Goal: Browse casually: Explore the website without a specific task or goal

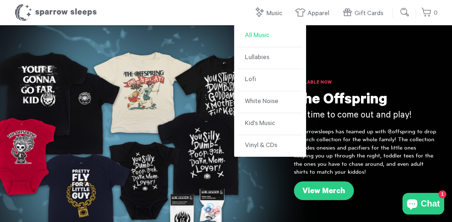
click at [266, 38] on link "All Music" at bounding box center [270, 36] width 65 height 22
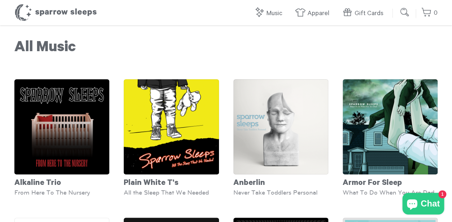
scroll to position [36, 0]
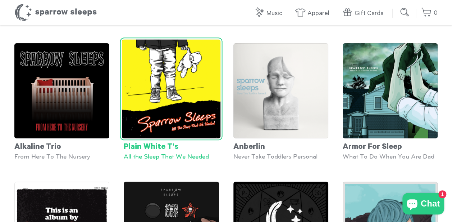
click at [177, 79] on img at bounding box center [171, 88] width 99 height 99
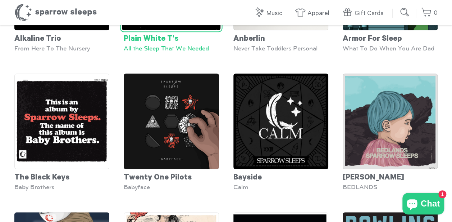
scroll to position [180, 0]
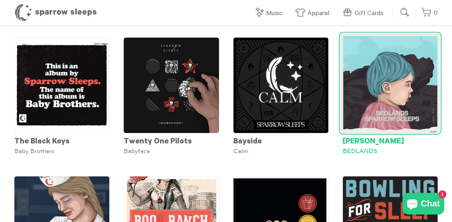
click at [372, 94] on img at bounding box center [390, 83] width 99 height 99
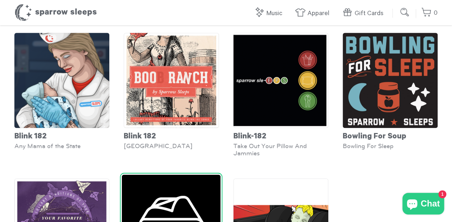
scroll to position [324, 0]
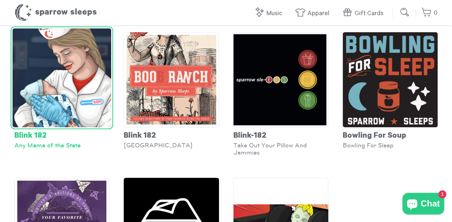
click at [71, 87] on img at bounding box center [62, 77] width 99 height 99
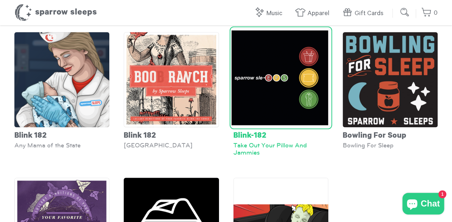
click at [249, 81] on img at bounding box center [280, 77] width 99 height 99
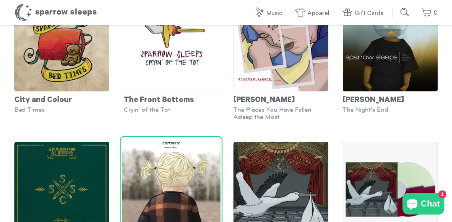
scroll to position [755, 0]
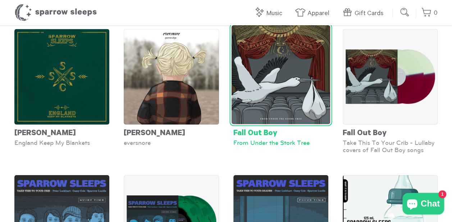
click at [265, 139] on div "From Under the Stork Tree" at bounding box center [280, 142] width 95 height 7
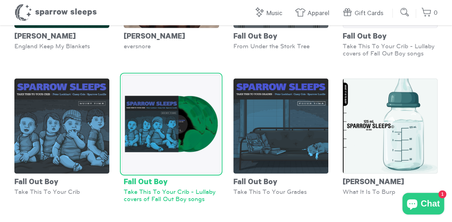
scroll to position [863, 0]
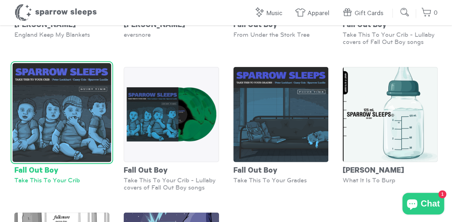
click at [63, 130] on img at bounding box center [62, 112] width 99 height 99
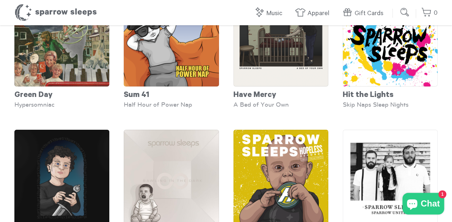
scroll to position [1294, 0]
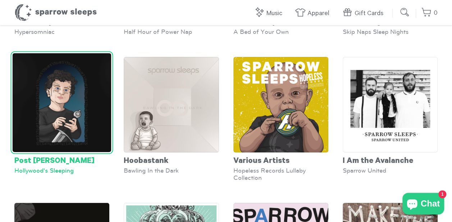
click at [91, 127] on img at bounding box center [62, 102] width 99 height 99
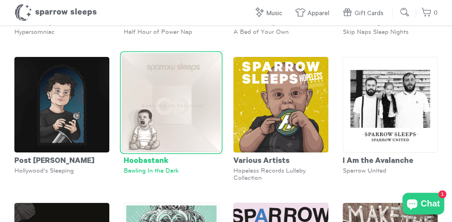
click at [196, 114] on img at bounding box center [171, 102] width 99 height 99
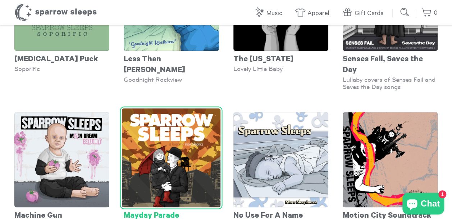
scroll to position [1726, 0]
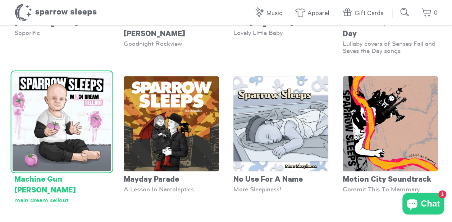
click at [37, 171] on div "Machine Gun Kelly" at bounding box center [61, 183] width 95 height 25
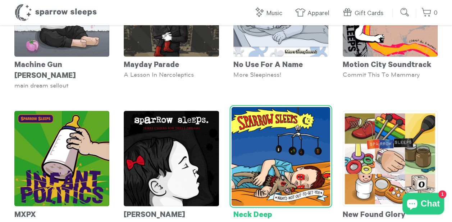
scroll to position [1870, 0]
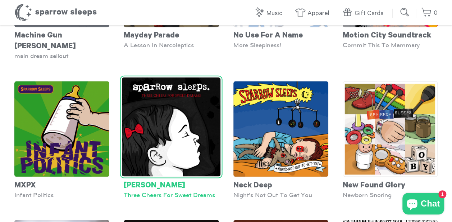
click at [155, 111] on img at bounding box center [171, 126] width 99 height 99
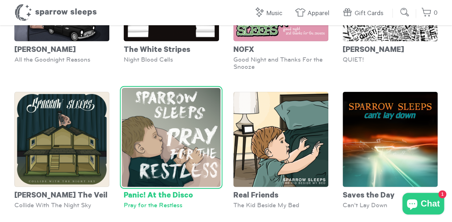
scroll to position [2157, 0]
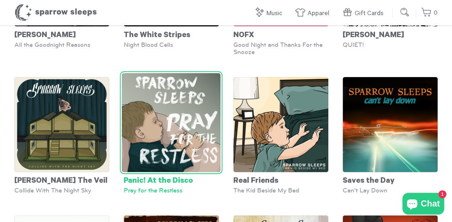
click at [162, 91] on img at bounding box center [171, 122] width 99 height 99
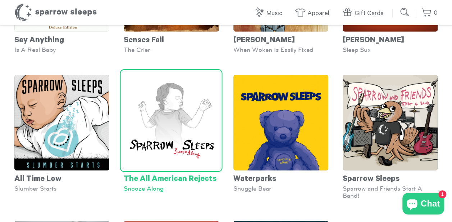
scroll to position [2445, 0]
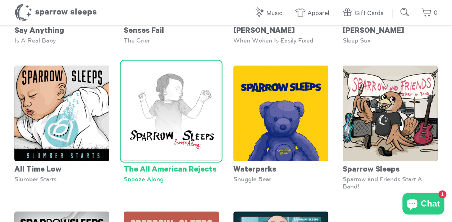
click at [187, 161] on div "The All American Rejects" at bounding box center [171, 168] width 95 height 14
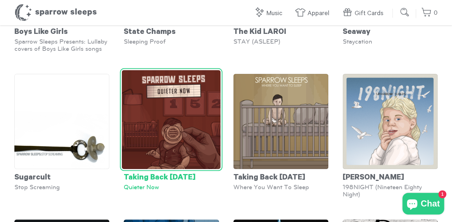
scroll to position [2733, 0]
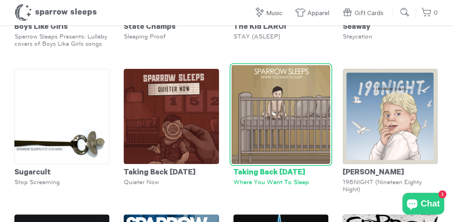
drag, startPoint x: 190, startPoint y: 162, endPoint x: 229, endPoint y: 179, distance: 42.4
click at [229, 179] on div "Taking Back Sunday Where You Want To Sleep" at bounding box center [280, 130] width 109 height 138
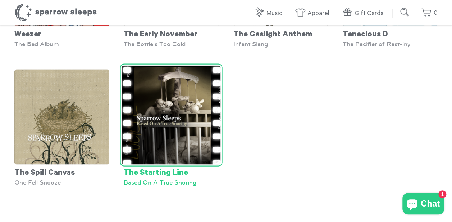
scroll to position [3164, 0]
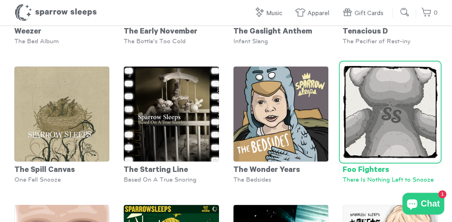
click at [401, 110] on img at bounding box center [390, 111] width 99 height 99
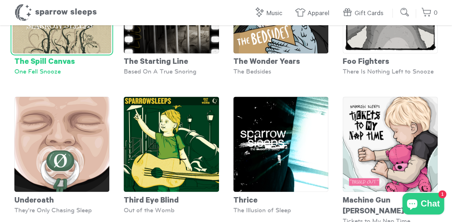
scroll to position [3308, 0]
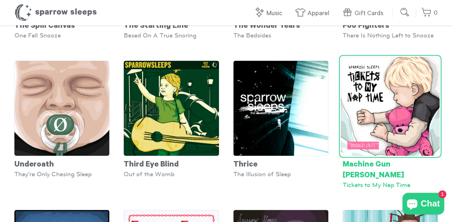
click at [390, 155] on div "Machine Gun Kelly" at bounding box center [390, 167] width 95 height 25
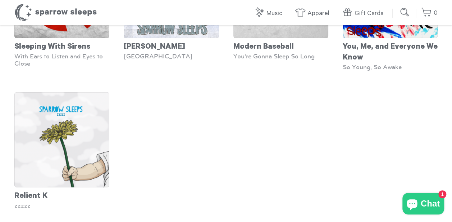
scroll to position [3632, 0]
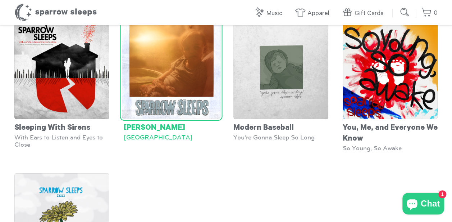
click at [157, 69] on img at bounding box center [171, 69] width 99 height 99
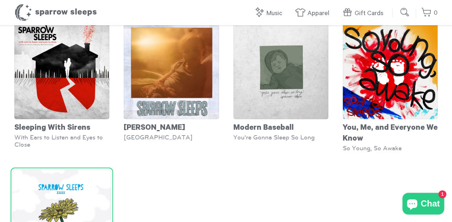
click at [72, 169] on img at bounding box center [62, 218] width 99 height 99
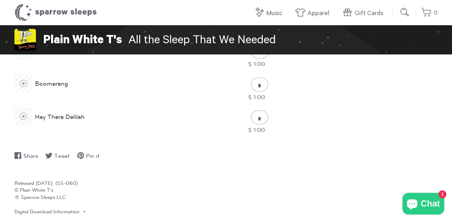
scroll to position [539, 0]
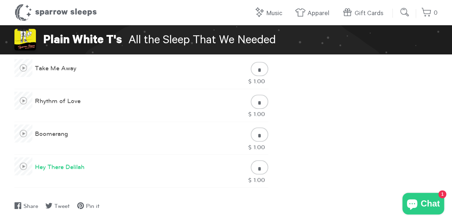
click at [22, 164] on span at bounding box center [23, 166] width 18 height 18
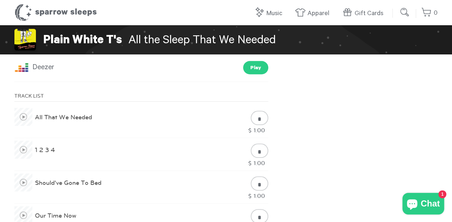
scroll to position [288, 0]
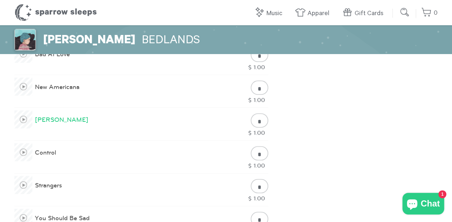
scroll to position [396, 0]
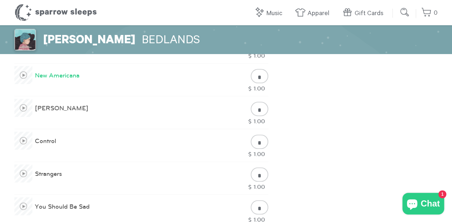
click at [22, 74] on span at bounding box center [23, 75] width 18 height 18
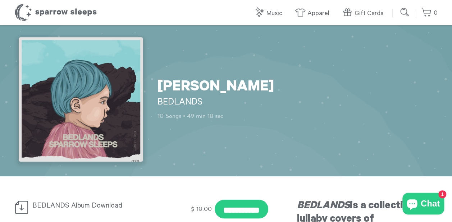
scroll to position [0, 0]
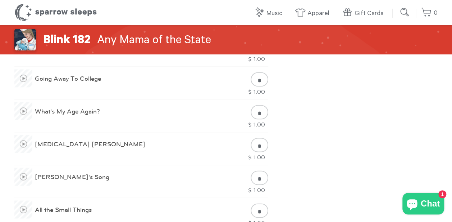
scroll to position [431, 0]
click at [24, 111] on span at bounding box center [23, 110] width 18 height 18
click at [24, 174] on span at bounding box center [23, 175] width 18 height 18
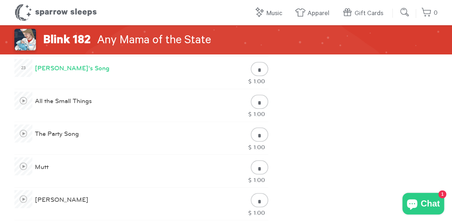
scroll to position [503, 0]
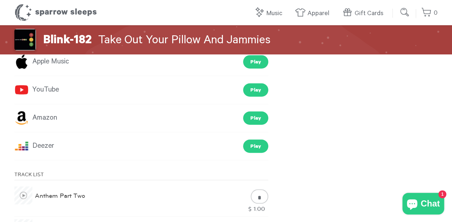
scroll to position [324, 0]
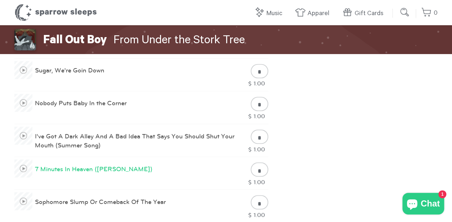
scroll to position [539, 0]
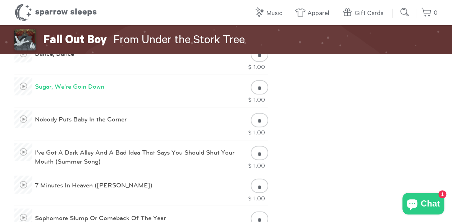
click at [27, 85] on span at bounding box center [23, 86] width 18 height 18
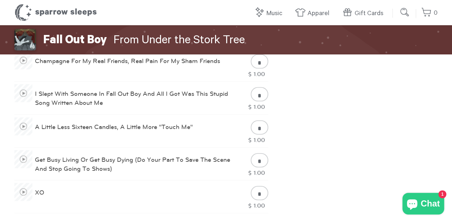
scroll to position [755, 0]
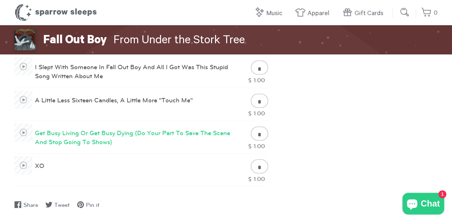
click at [20, 132] on span at bounding box center [23, 132] width 18 height 18
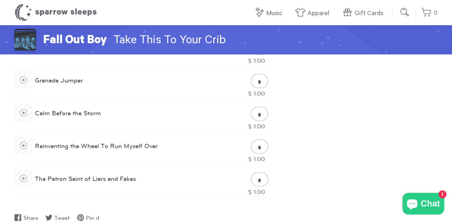
scroll to position [719, 0]
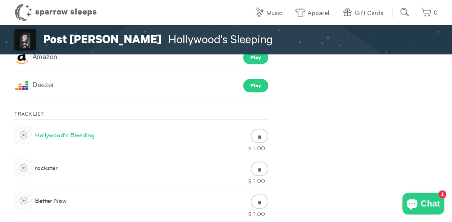
scroll to position [288, 0]
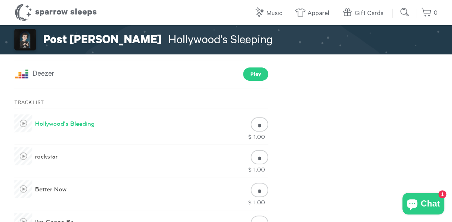
click at [21, 123] on span at bounding box center [23, 123] width 18 height 18
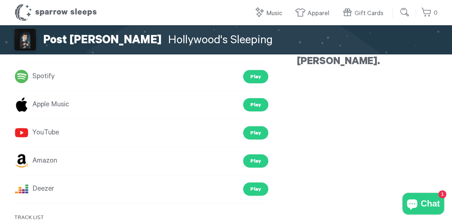
scroll to position [216, 0]
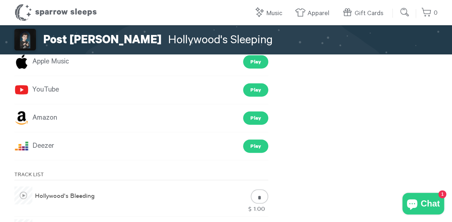
click at [31, 118] on link "Amazon" at bounding box center [35, 117] width 43 height 13
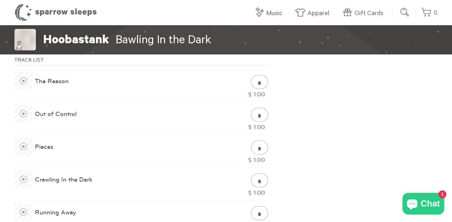
scroll to position [324, 0]
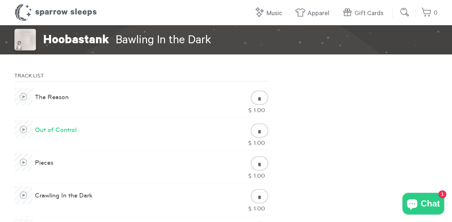
click at [23, 131] on span at bounding box center [23, 129] width 18 height 18
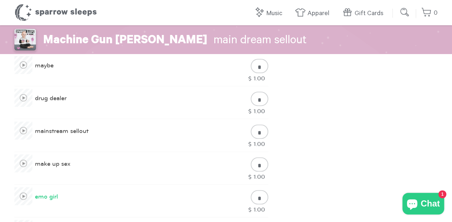
scroll to position [396, 0]
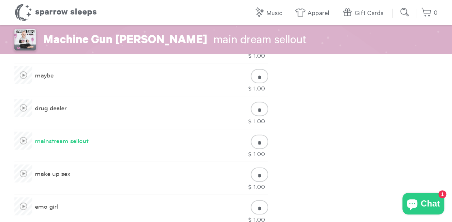
click at [26, 136] on span at bounding box center [23, 140] width 18 height 18
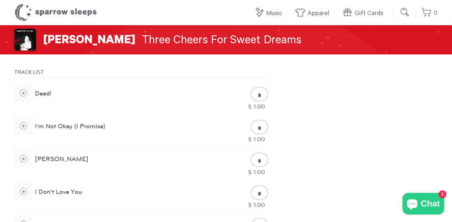
scroll to position [324, 0]
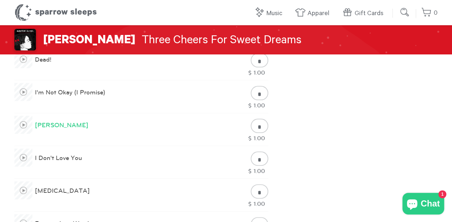
click at [26, 124] on span at bounding box center [23, 124] width 18 height 18
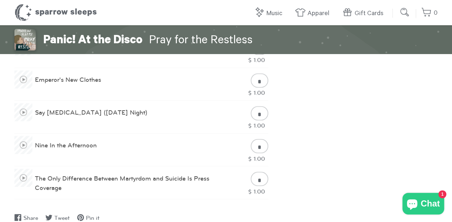
scroll to position [539, 0]
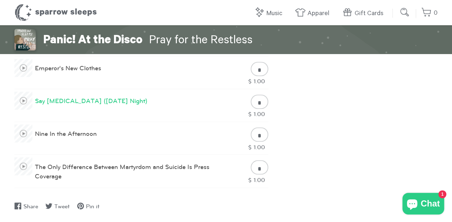
click at [23, 100] on span at bounding box center [23, 100] width 18 height 18
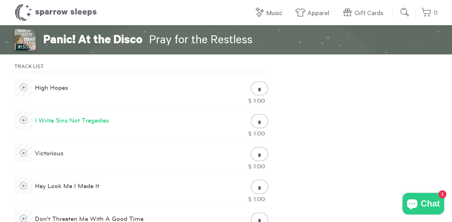
scroll to position [288, 0]
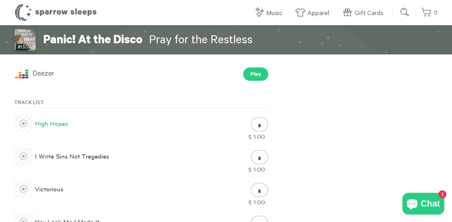
click at [23, 123] on span at bounding box center [23, 123] width 18 height 18
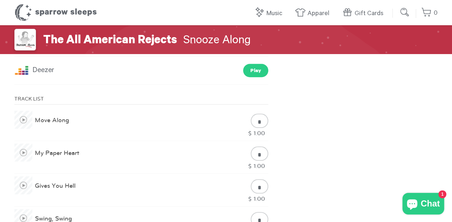
scroll to position [288, 0]
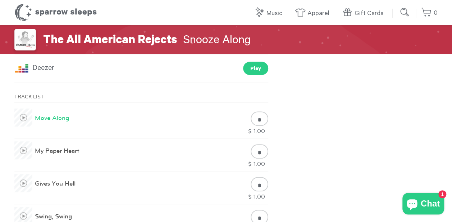
click at [19, 118] on span at bounding box center [23, 117] width 18 height 18
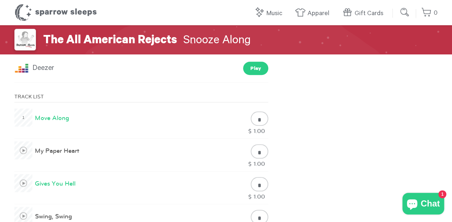
click at [27, 180] on span at bounding box center [23, 183] width 18 height 18
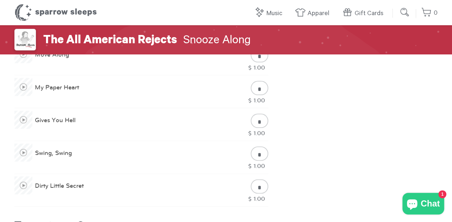
scroll to position [324, 0]
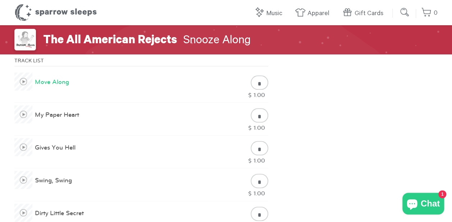
click at [25, 80] on span at bounding box center [23, 81] width 18 height 18
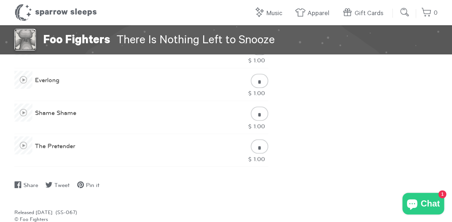
scroll to position [575, 0]
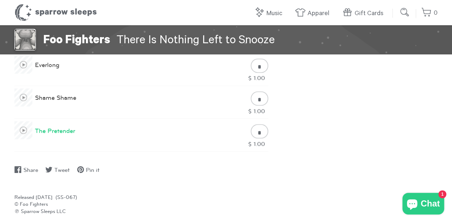
click at [22, 129] on span at bounding box center [23, 130] width 18 height 18
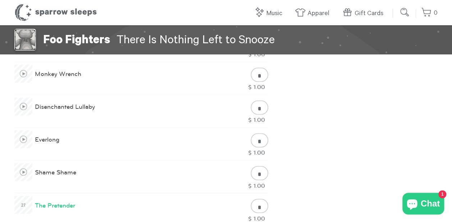
scroll to position [467, 0]
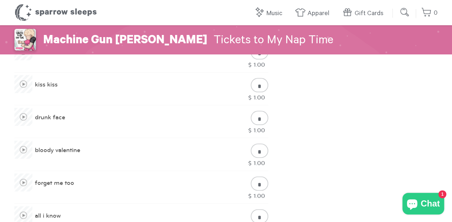
scroll to position [396, 0]
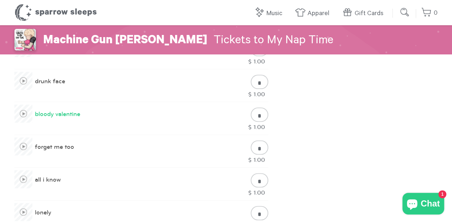
click at [26, 113] on span at bounding box center [23, 113] width 18 height 18
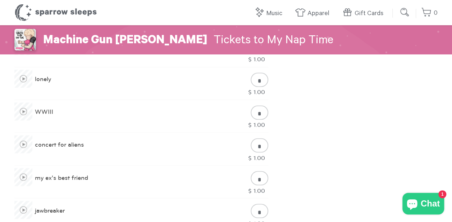
scroll to position [539, 0]
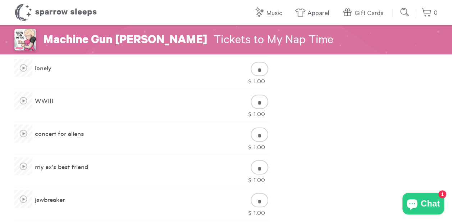
drag, startPoint x: 31, startPoint y: 142, endPoint x: 328, endPoint y: 103, distance: 300.3
click at [328, 103] on div "Machine Gun Kelly Tickets to My Nap Time 20 Songs • 1 hr 22 min Machine Gun Kel…" at bounding box center [226, 133] width 452 height 1295
click at [24, 131] on span at bounding box center [23, 133] width 18 height 18
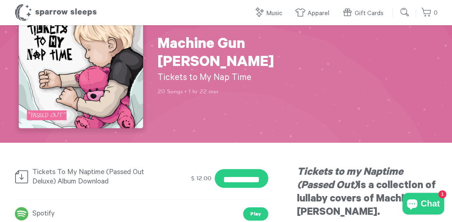
scroll to position [0, 0]
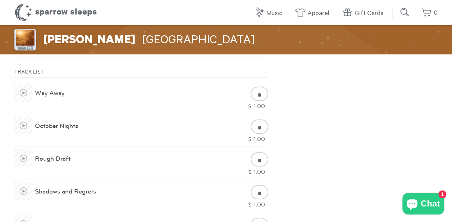
scroll to position [324, 0]
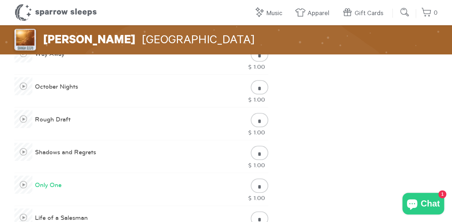
click at [24, 184] on span at bounding box center [23, 184] width 18 height 18
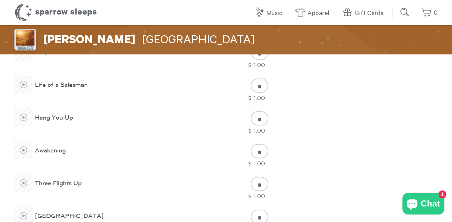
scroll to position [467, 0]
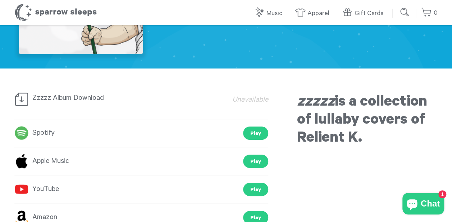
scroll to position [144, 0]
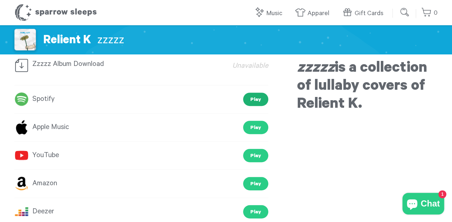
click at [262, 99] on link "Play" at bounding box center [255, 98] width 25 height 13
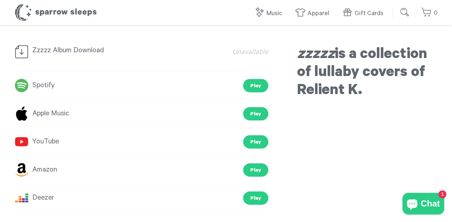
scroll to position [108, 0]
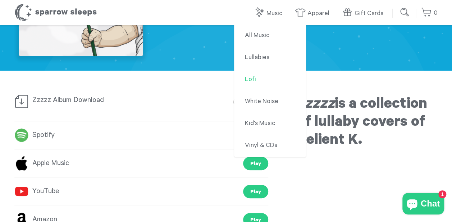
click at [258, 82] on link "Lofi" at bounding box center [270, 80] width 65 height 22
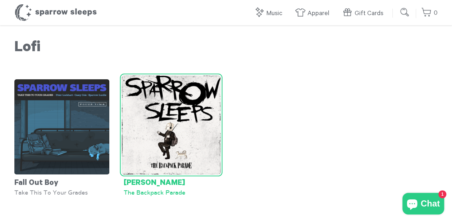
click at [150, 175] on div "[PERSON_NAME]" at bounding box center [171, 181] width 95 height 14
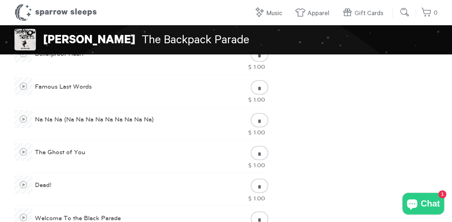
scroll to position [503, 0]
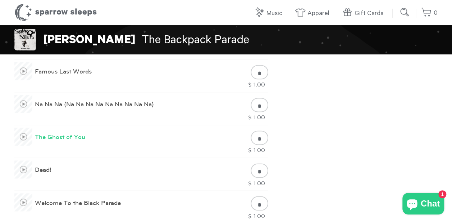
click at [23, 136] on span at bounding box center [23, 136] width 18 height 18
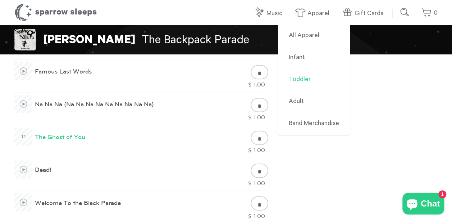
click at [306, 77] on link "Toddler" at bounding box center [314, 80] width 65 height 22
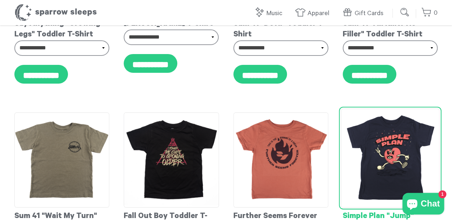
scroll to position [1187, 0]
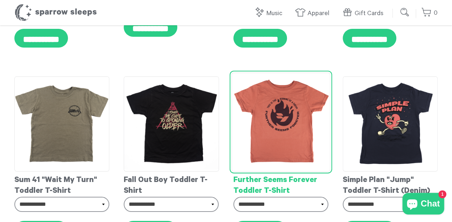
click at [308, 142] on img at bounding box center [280, 121] width 99 height 99
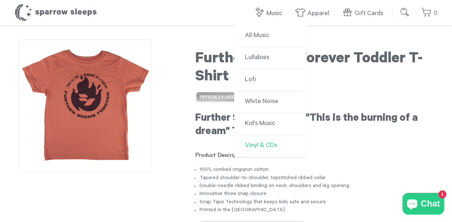
click at [271, 150] on link "Vinyl & CDs" at bounding box center [270, 146] width 65 height 22
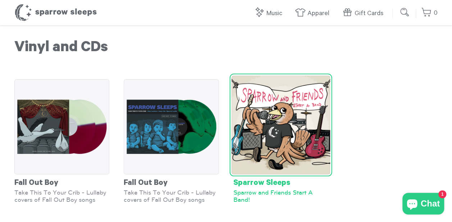
click at [276, 149] on img at bounding box center [280, 124] width 99 height 99
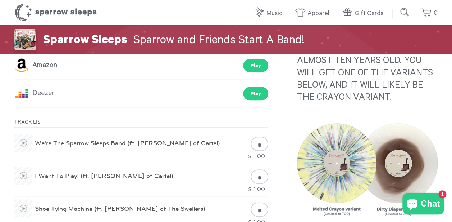
scroll to position [324, 0]
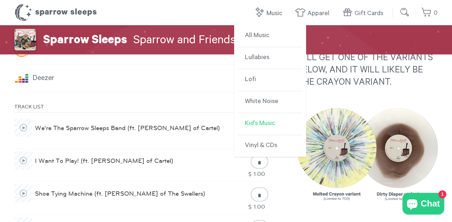
click at [274, 120] on link "Kid's Music" at bounding box center [270, 124] width 65 height 22
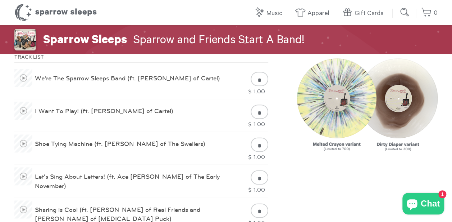
scroll to position [324, 0]
